Goal: Find contact information: Find contact information

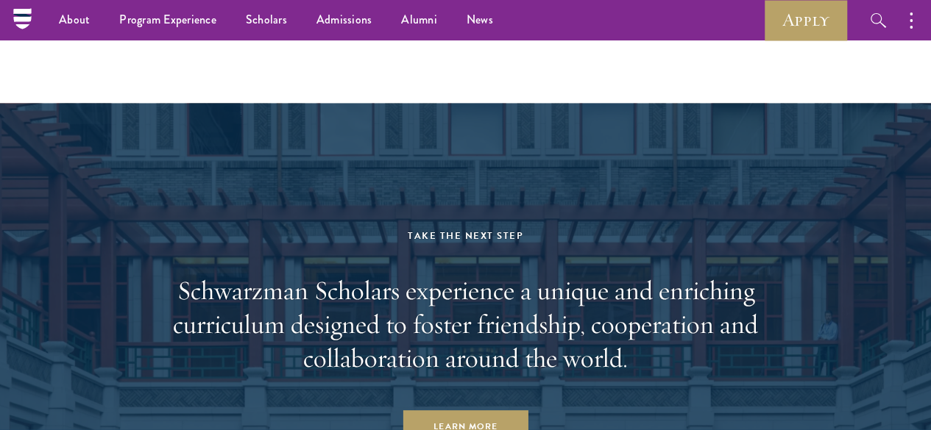
scroll to position [7001, 0]
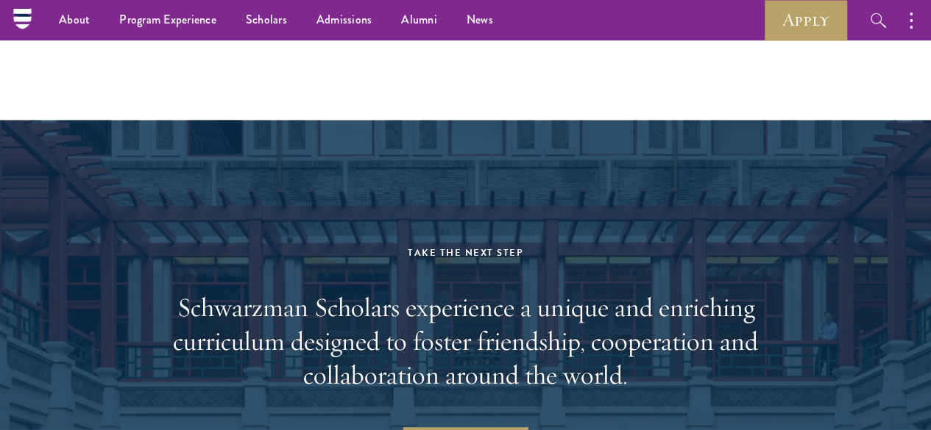
click at [412, 13] on link "Contact a representative in your region" at bounding box center [501, 2] width 264 height 22
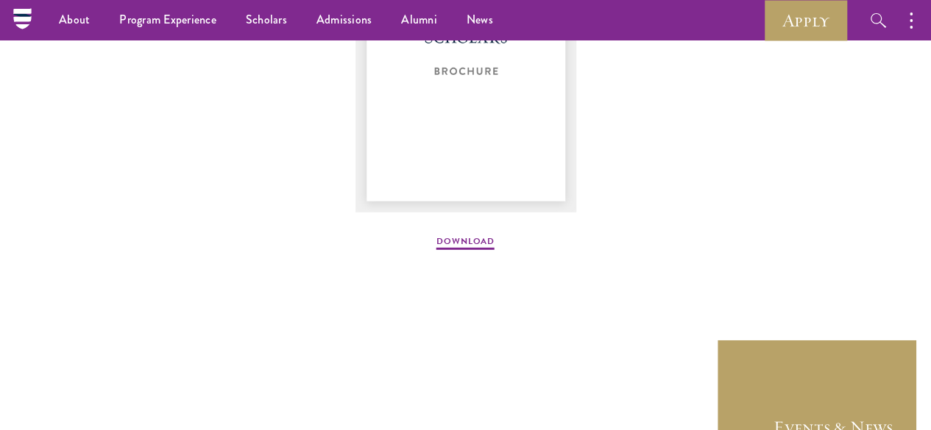
scroll to position [2055, 0]
click at [446, 254] on link "Download" at bounding box center [465, 245] width 58 height 18
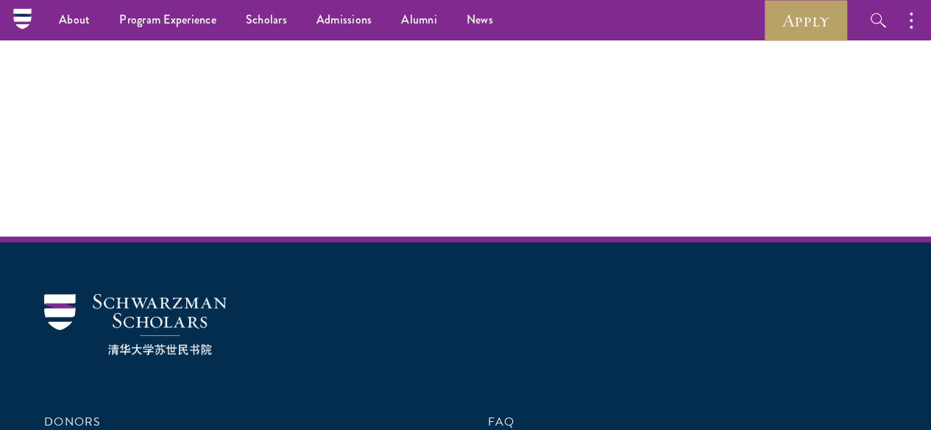
scroll to position [2055, 0]
